Goal: Task Accomplishment & Management: Manage account settings

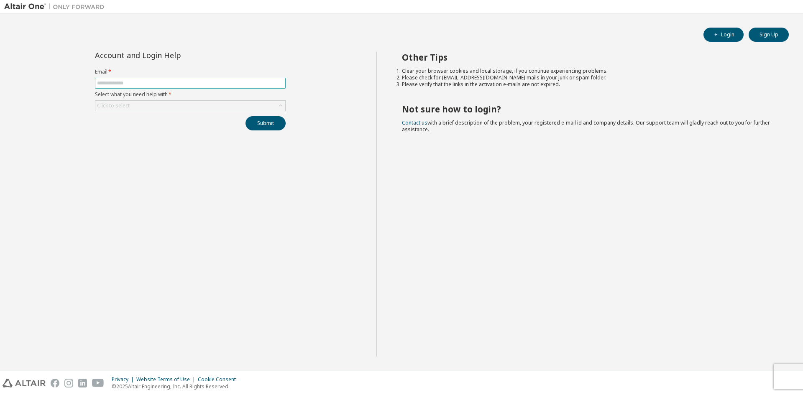
click at [176, 83] on input "text" at bounding box center [190, 83] width 186 height 7
type input "**********"
click at [170, 105] on div "Click to select" at bounding box center [190, 106] width 190 height 10
click at [229, 110] on div "I don't know but can't login" at bounding box center [190, 106] width 190 height 10
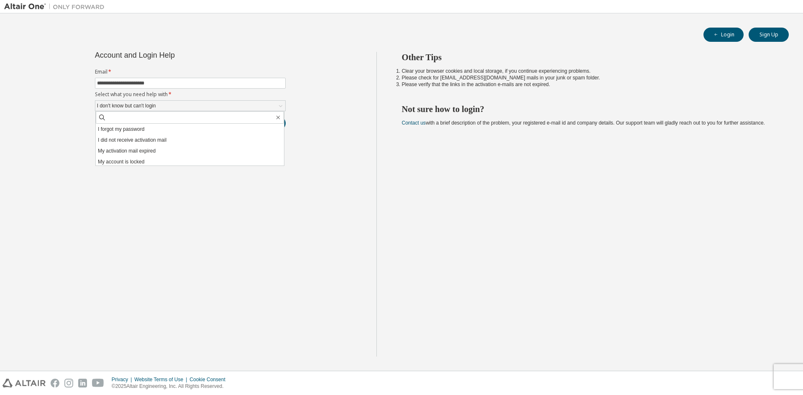
click at [163, 129] on li "I forgot my password" at bounding box center [190, 129] width 188 height 11
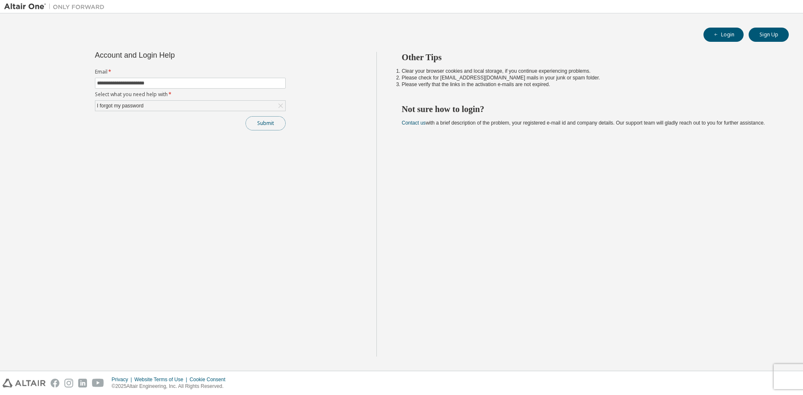
click at [262, 125] on button "Submit" at bounding box center [265, 123] width 40 height 14
